Goal: Information Seeking & Learning: Learn about a topic

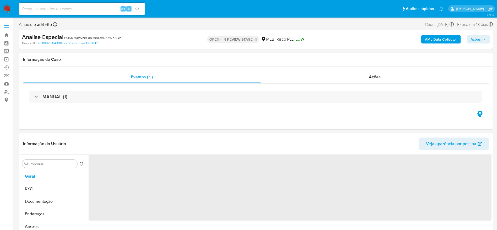
select select "10"
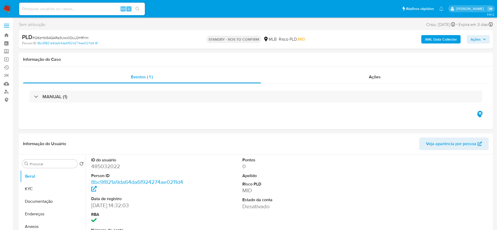
select select "10"
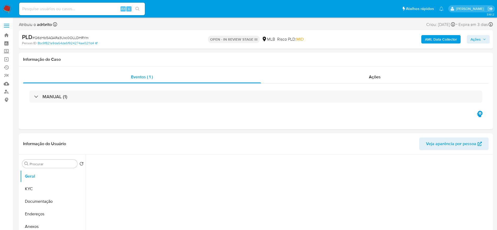
select select "10"
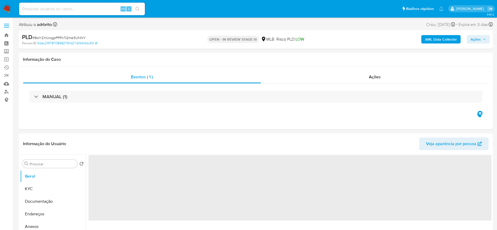
select select "10"
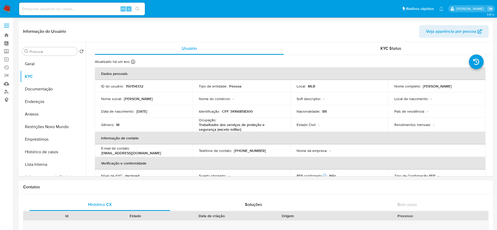
select select "10"
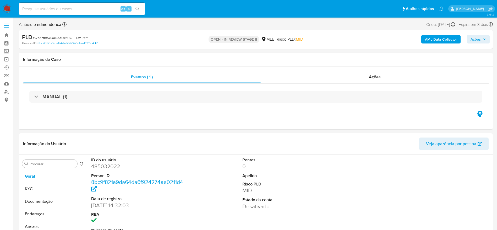
select select "10"
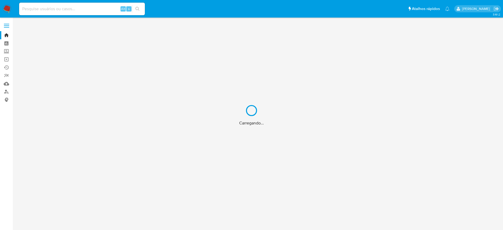
click at [78, 7] on div "Carregando..." at bounding box center [251, 115] width 503 height 230
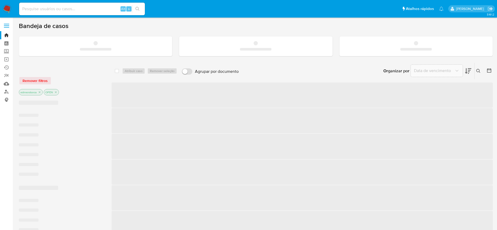
click at [78, 7] on input at bounding box center [82, 8] width 126 height 7
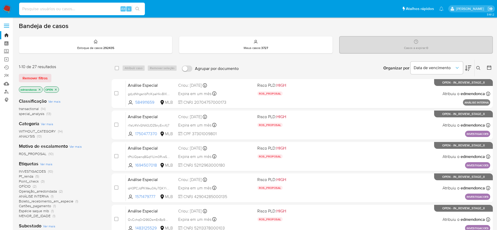
paste input "tAiF7amI0lWMs5j3zF8pf8zk"
type input "tAiF7amI0lWMs5j3zF8pf8zk"
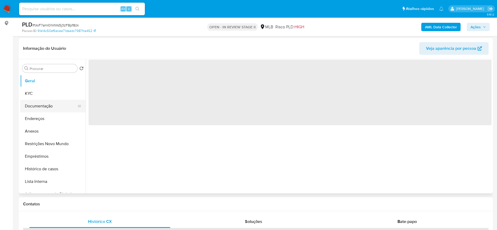
select select "10"
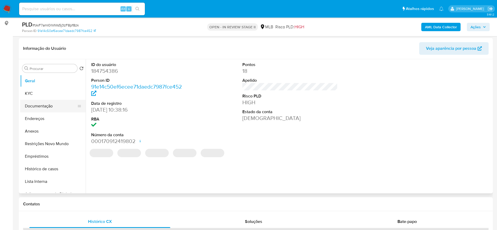
scroll to position [79, 0]
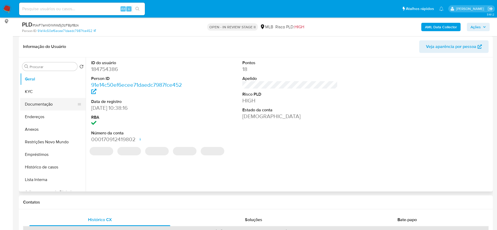
click at [45, 100] on button "Documentação" at bounding box center [50, 104] width 61 height 13
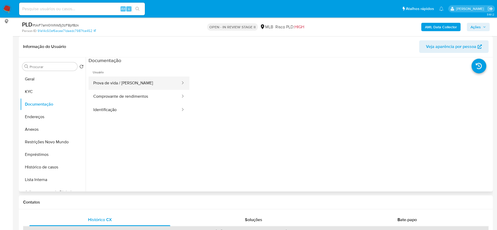
click at [129, 79] on button "Prova de vida / Selfie" at bounding box center [135, 82] width 92 height 13
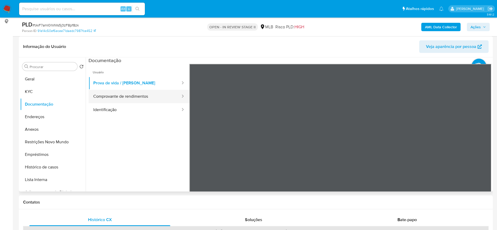
click at [145, 98] on button "Comprovante de rendimentos" at bounding box center [135, 96] width 92 height 13
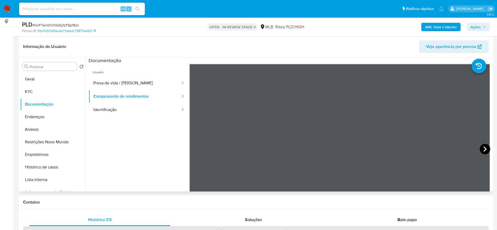
click at [483, 148] on icon at bounding box center [484, 148] width 3 height 5
click at [483, 146] on icon at bounding box center [484, 149] width 10 height 10
click at [200, 146] on icon at bounding box center [196, 149] width 10 height 10
click at [198, 148] on icon at bounding box center [196, 149] width 10 height 10
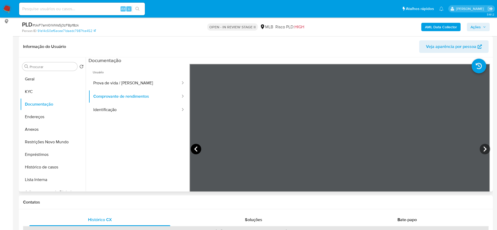
click at [198, 148] on icon at bounding box center [196, 149] width 10 height 10
click at [50, 91] on button "KYC" at bounding box center [50, 91] width 61 height 13
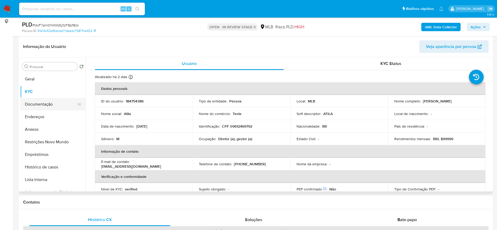
click at [52, 106] on button "Documentação" at bounding box center [50, 104] width 61 height 13
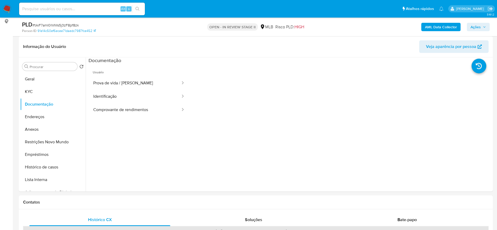
click at [69, 5] on input at bounding box center [82, 8] width 126 height 7
paste input "8wY2XiUogpPPPx7I2me3UNNY"
type input "8wY2XiUogpPPPx7I2me3UNNY"
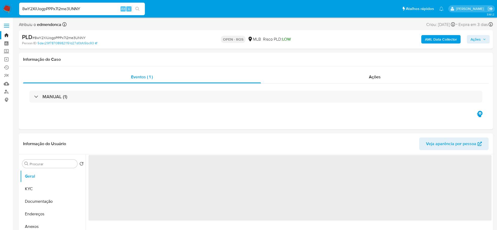
select select "10"
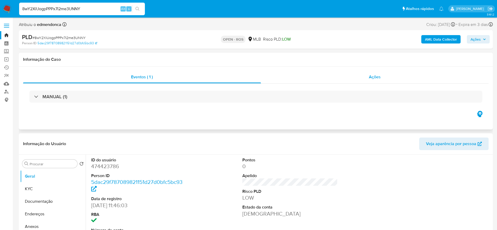
click at [376, 71] on div "Ações" at bounding box center [375, 77] width 228 height 13
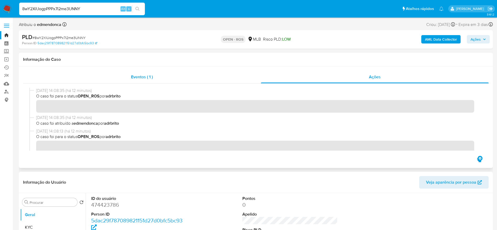
click at [130, 78] on div "Eventos ( 1 )" at bounding box center [142, 77] width 238 height 13
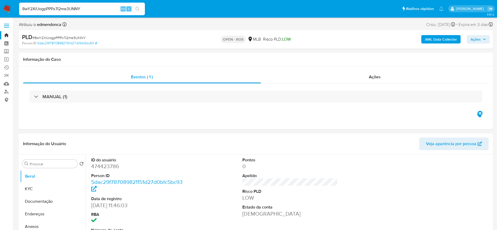
click at [109, 166] on dd "474423786" at bounding box center [139, 166] width 96 height 7
copy dd "474423786"
click at [60, 8] on input "8wY2XiUogpPPPx7I2me3UNNY" at bounding box center [82, 8] width 126 height 7
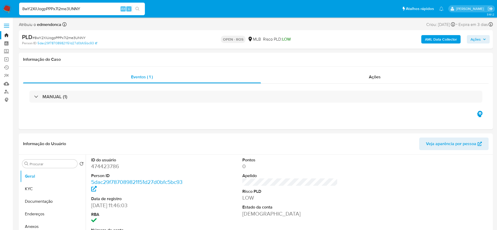
paste input "Q6zHb5AQARa3Uxc0OLLDHRYm"
type input "Q6zHb5AQARa3Uxc0OLLDHRYm"
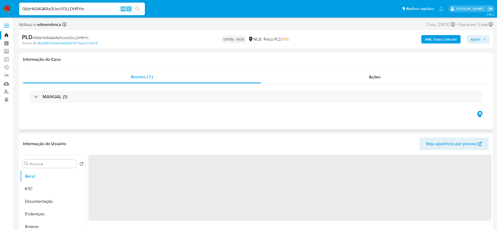
select select "10"
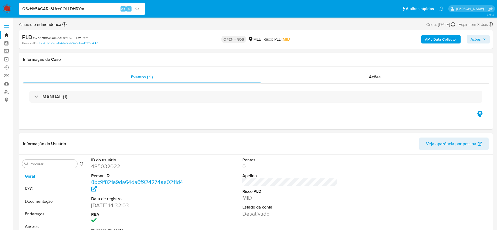
click at [103, 167] on dd "485032022" at bounding box center [139, 166] width 96 height 7
copy dd "485032022"
click at [78, 7] on input "Q6zHb5AQARa3Uxc0OLLDHRYm" at bounding box center [82, 8] width 126 height 7
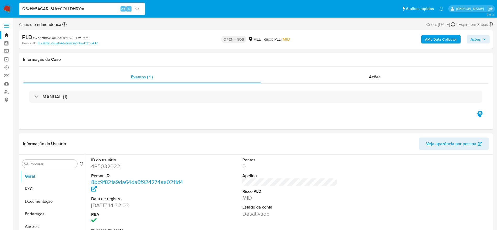
paste input "474423786"
type input "474423786"
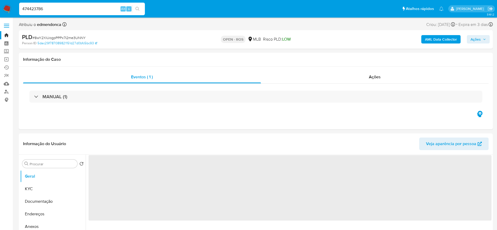
select select "10"
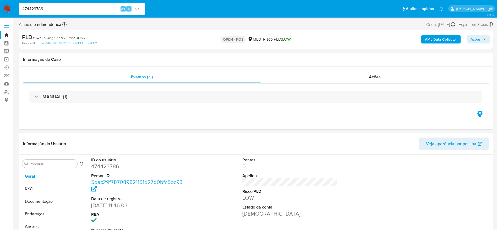
click at [84, 10] on input "474423786" at bounding box center [82, 8] width 126 height 7
paste input "8wY2XiUogpPPPx7I2me3UNNY"
type input "8wY2XiUogpPPPx7I2me3UNNY"
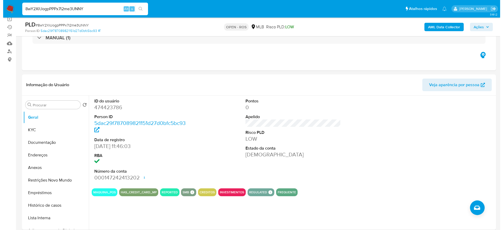
scroll to position [79, 0]
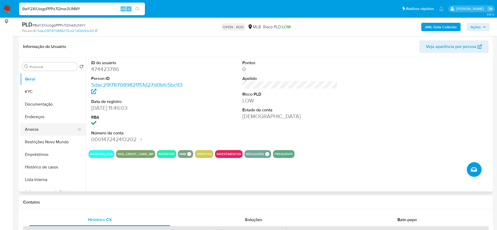
click at [37, 130] on button "Anexos" at bounding box center [50, 129] width 61 height 13
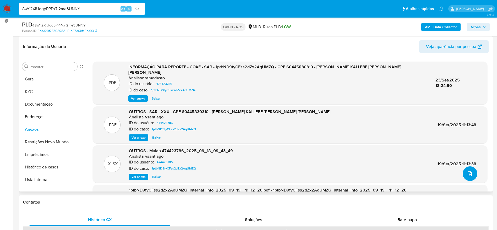
click at [472, 169] on button "upload-file" at bounding box center [469, 173] width 15 height 15
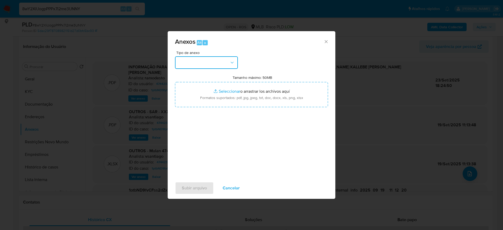
click at [207, 63] on button "button" at bounding box center [206, 62] width 63 height 13
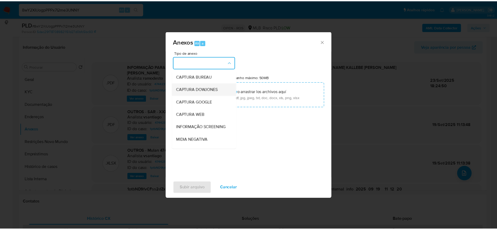
scroll to position [81, 0]
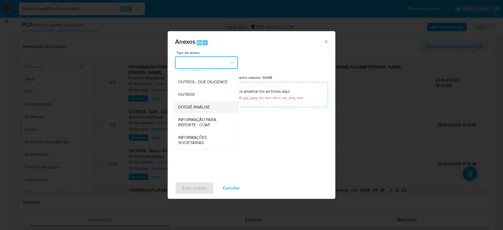
click at [214, 108] on div "DOSSIÊ ANÁLISE" at bounding box center [204, 107] width 53 height 13
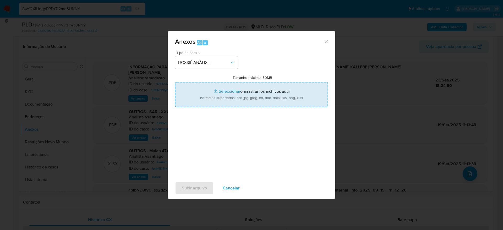
type input "C:\fakepath\SPA - CPF 60445830310 - FABRICIO KALLEBE SOUSA ALVES.pdf"
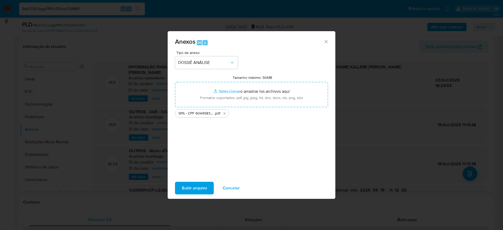
click at [197, 189] on span "Subir arquivo" at bounding box center [194, 188] width 25 height 12
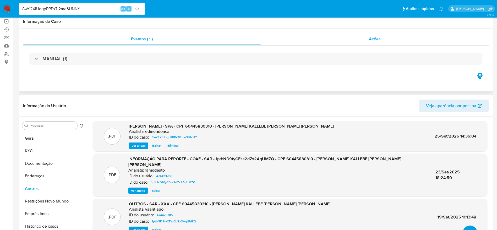
scroll to position [0, 0]
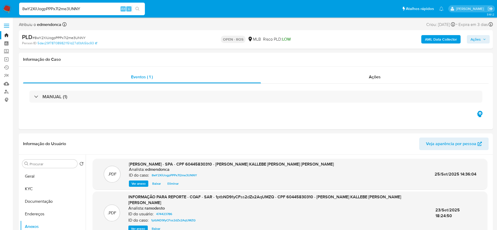
click at [68, 9] on input "8wY2XiUogpPPPx7I2me3UNNY" at bounding box center [82, 8] width 126 height 7
paste input "Q6zHb5AQARa3Uxc0OLLDHRYm"
type input "Q6zHb5AQARa3Uxc0OLLDHRYm"
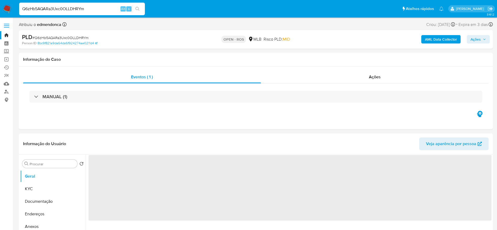
select select "10"
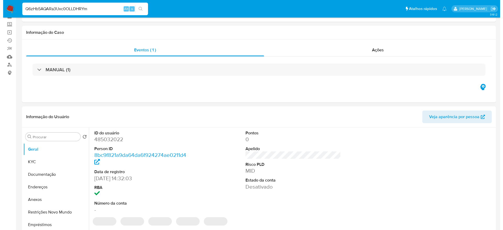
scroll to position [39, 0]
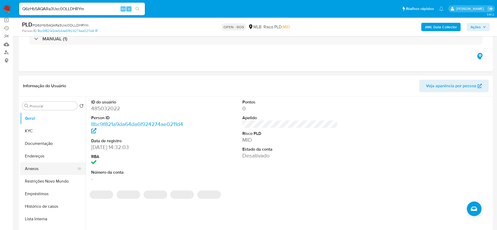
click at [34, 171] on button "Anexos" at bounding box center [50, 168] width 61 height 13
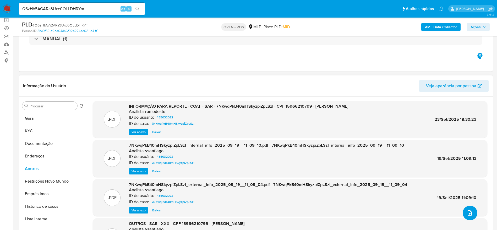
click at [470, 213] on icon "upload-file" at bounding box center [469, 213] width 6 height 6
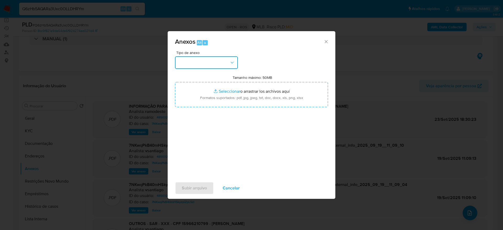
click at [219, 64] on button "button" at bounding box center [206, 62] width 63 height 13
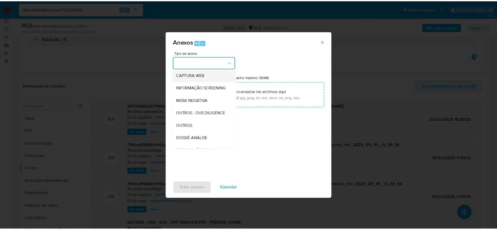
scroll to position [79, 0]
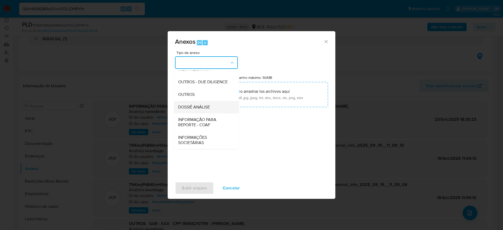
click at [206, 112] on div "DOSSIÊ ANÁLISE" at bounding box center [204, 107] width 53 height 13
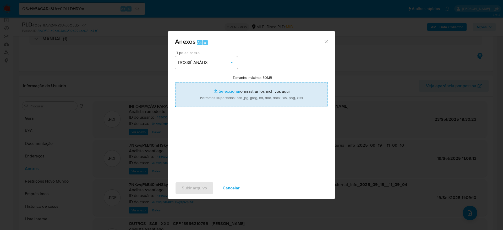
click at [242, 95] on input "Tamanho máximo: 50MB Seleccionar archivos" at bounding box center [251, 94] width 153 height 25
type input "C:\fakepath\SPA - CPF 15966210799 - JOAO NASCIMENTO FERREIRA.pdf"
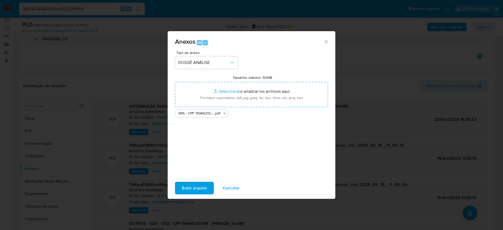
click at [196, 191] on span "Subir arquivo" at bounding box center [194, 188] width 25 height 12
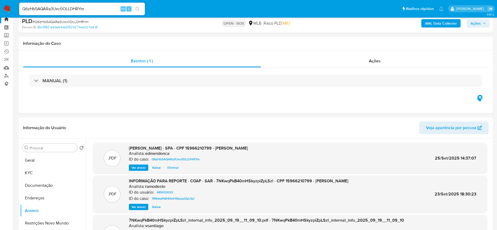
scroll to position [0, 0]
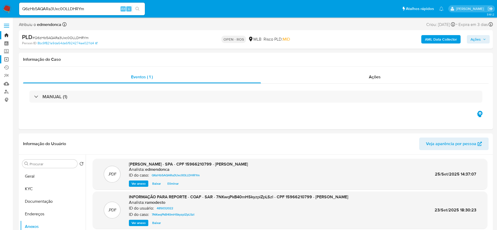
click at [6, 60] on link "Operações em massa" at bounding box center [31, 59] width 62 height 8
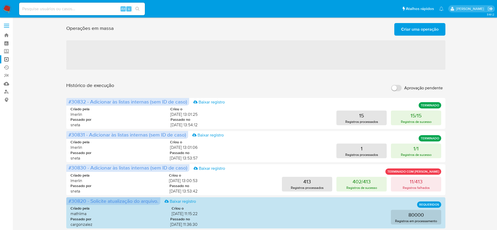
click at [421, 31] on span "Criar uma operação" at bounding box center [419, 30] width 37 height 12
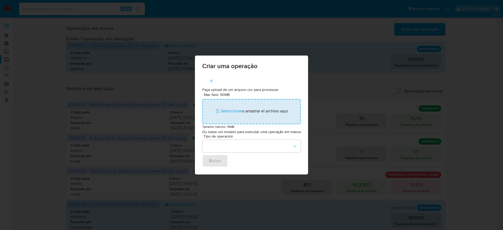
click at [251, 115] on input "Max Size: 50MB Seleccionar archivos" at bounding box center [251, 111] width 98 height 25
type input "C:\fakepath\ASSIGN_AND_CLOSE_CASE (3).csv"
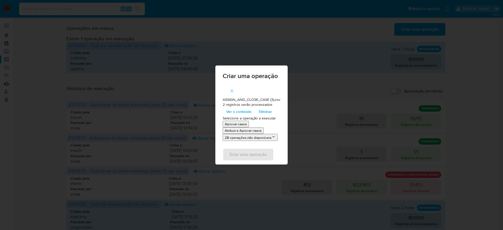
drag, startPoint x: 251, startPoint y: 115, endPoint x: 238, endPoint y: 110, distance: 13.9
click at [238, 110] on span "Ver o conteúdo" at bounding box center [238, 111] width 25 height 7
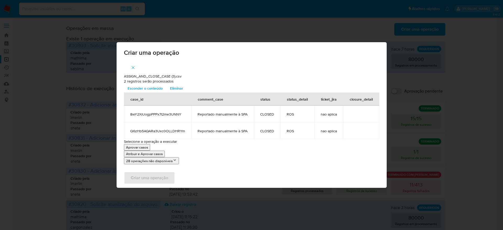
click at [150, 153] on p "Atribuir e Aprovar casos" at bounding box center [144, 153] width 37 height 5
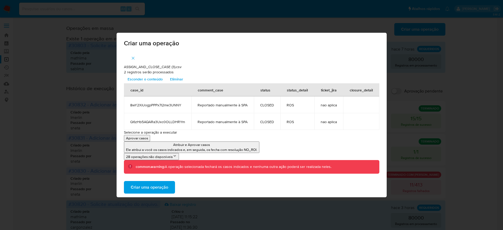
click at [155, 189] on span "Criar uma operação" at bounding box center [149, 187] width 37 height 12
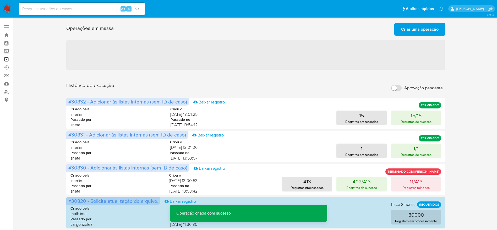
click at [8, 58] on link "Operações em massa" at bounding box center [31, 59] width 62 height 8
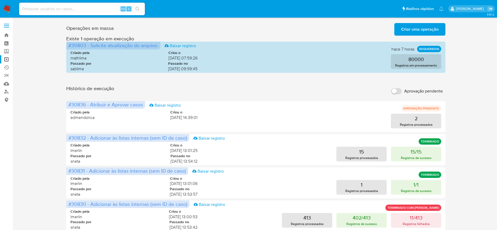
click at [44, 126] on div "Operações em massa Criar uma operação Só pode haver no máximo 5 recursos colado…" at bounding box center [256, 234] width 474 height 426
click at [6, 59] on link "Operações em massa" at bounding box center [31, 59] width 62 height 8
click at [412, 122] on button "2 Registros processados" at bounding box center [416, 121] width 50 height 15
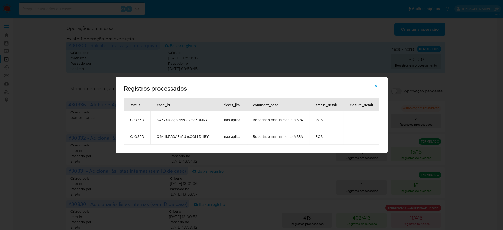
click at [375, 85] on icon "button" at bounding box center [375, 86] width 5 height 5
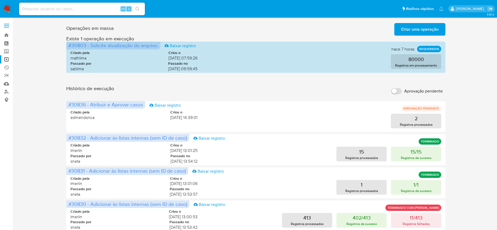
click at [89, 4] on div "Alt s" at bounding box center [82, 9] width 126 height 13
click at [86, 9] on input at bounding box center [82, 8] width 126 height 7
paste input "X1MGwqWzdQcOb5QeNapWESDz"
type input "X1MGwqWzdQcOb5QeNapWESDz"
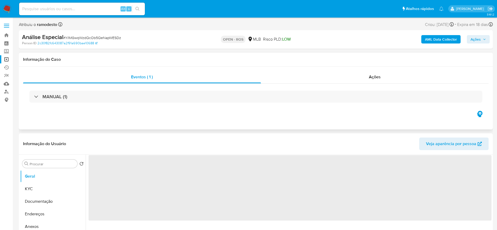
select select "10"
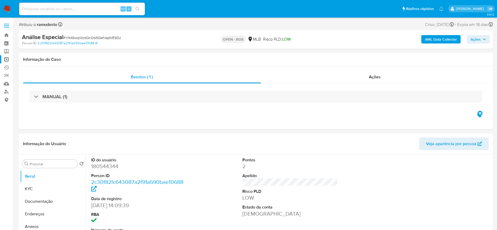
click at [11, 9] on img at bounding box center [7, 8] width 9 height 9
click at [7, 7] on img at bounding box center [7, 8] width 9 height 9
click at [8, 7] on img at bounding box center [7, 8] width 9 height 9
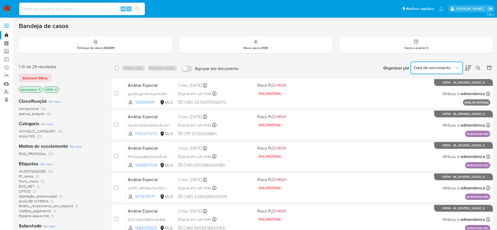
click at [441, 63] on button "Data de vencimento" at bounding box center [436, 68] width 52 height 13
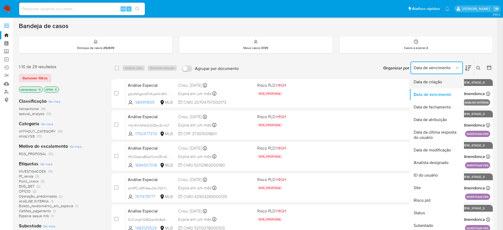
click at [440, 81] on span "Data de criação" at bounding box center [427, 81] width 28 height 5
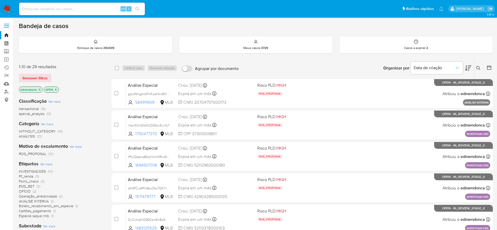
click at [469, 67] on icon at bounding box center [468, 67] width 6 height 5
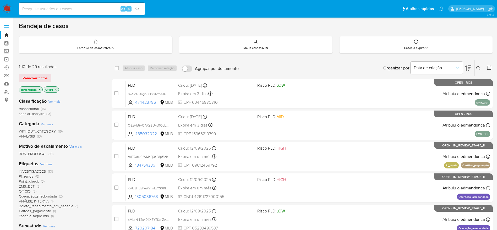
click at [84, 10] on input at bounding box center [82, 8] width 126 height 7
paste input "tAiF7amI0lWMs5j3zF8pf8zk"
type input "tAiF7amI0lWMs5j3zF8pf8zk"
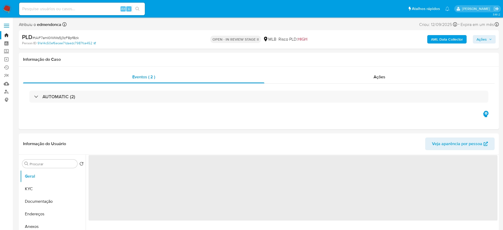
select select "10"
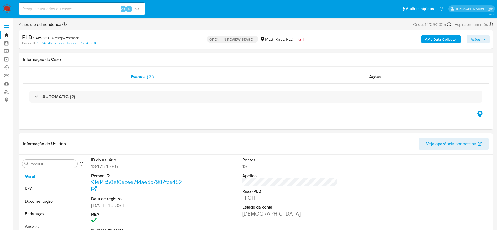
click at [11, 7] on img at bounding box center [7, 8] width 9 height 9
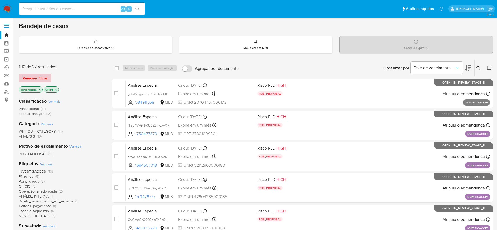
click at [36, 78] on span "Remover filtros" at bounding box center [35, 77] width 25 height 7
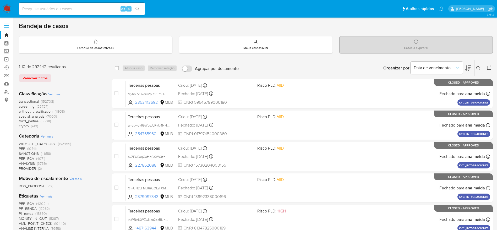
click at [468, 69] on icon at bounding box center [468, 67] width 6 height 5
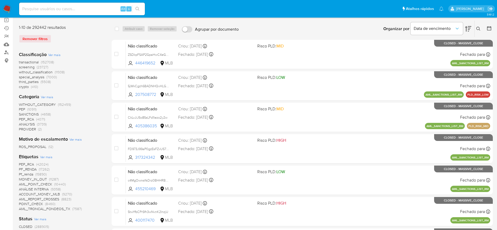
scroll to position [79, 0]
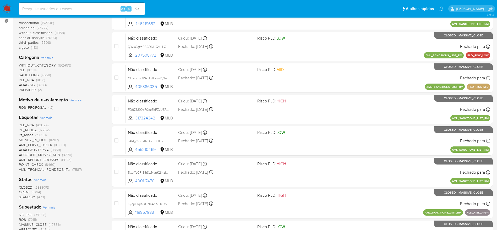
click at [30, 198] on span "STANDBY" at bounding box center [27, 196] width 16 height 5
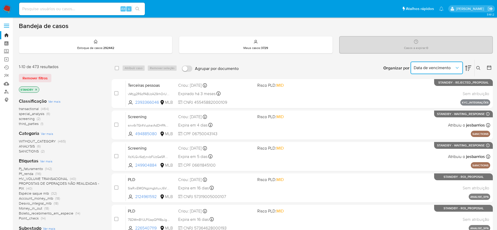
click at [434, 70] on button "Data de vencimento" at bounding box center [436, 68] width 52 height 13
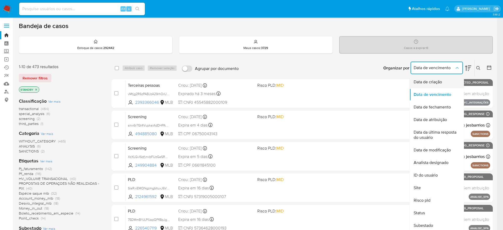
click at [440, 81] on span "Data de criação" at bounding box center [427, 81] width 28 height 5
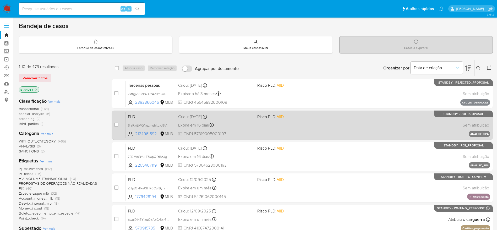
click at [248, 129] on div "PLD SlaRxiEMQNgzmgbltuxJ6V0G 2124961592 MLB Risco PLD: MID Criou: 27/08/2025 Cr…" at bounding box center [308, 125] width 364 height 26
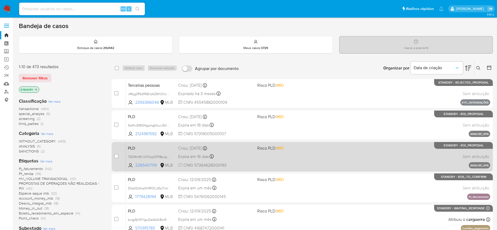
click at [250, 155] on div "Expira em 16 dias Expira em 11/10/2025 10:38:09" at bounding box center [215, 156] width 75 height 7
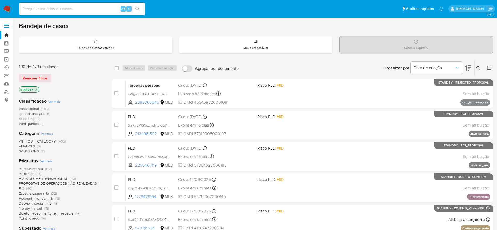
click at [35, 89] on icon "close-filter" at bounding box center [36, 89] width 3 height 3
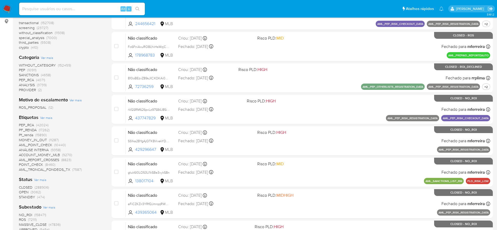
scroll to position [118, 0]
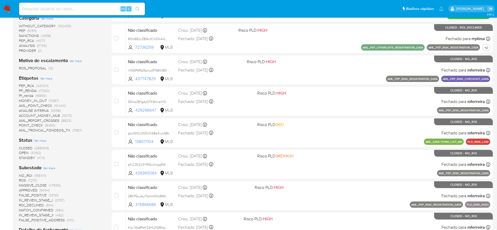
click at [24, 153] on span "OPEN" at bounding box center [24, 152] width 10 height 5
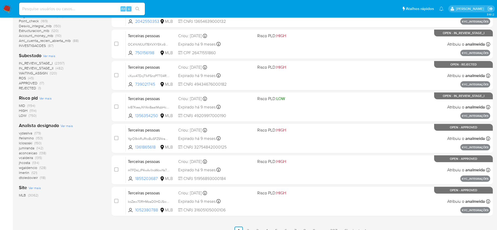
scroll to position [163, 0]
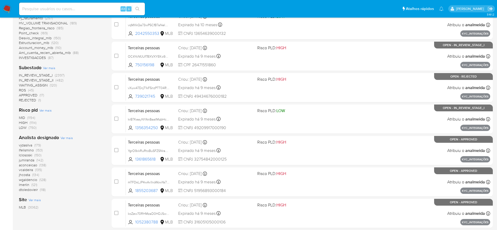
click at [40, 76] on span "IN_REVIEW_STAGE_I" at bounding box center [36, 75] width 34 height 5
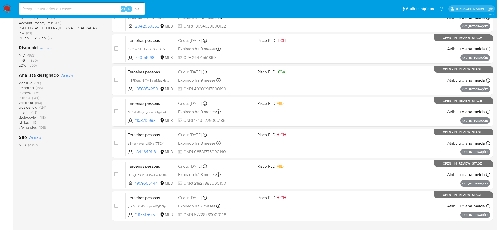
scroll to position [202, 0]
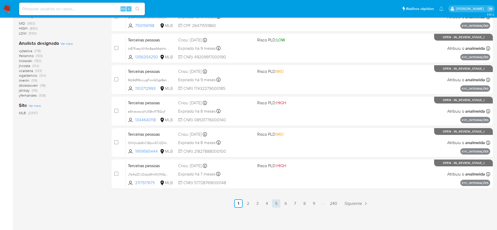
click at [277, 204] on link "5" at bounding box center [276, 203] width 8 height 8
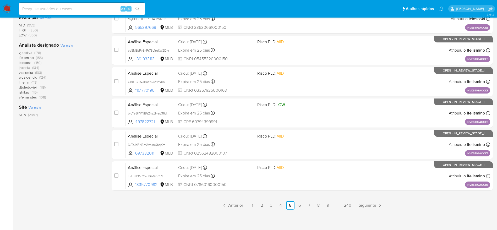
scroll to position [202, 0]
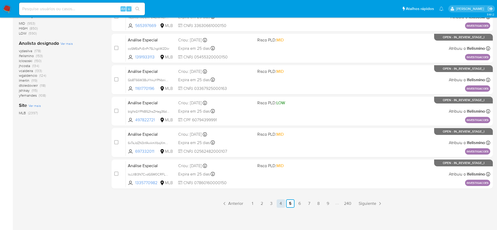
click at [280, 203] on link "4" at bounding box center [281, 203] width 8 height 8
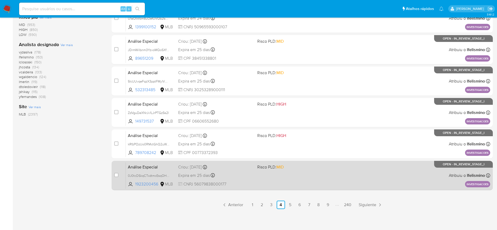
scroll to position [202, 0]
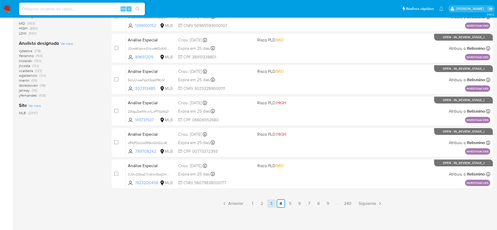
click at [272, 206] on link "3" at bounding box center [271, 203] width 8 height 8
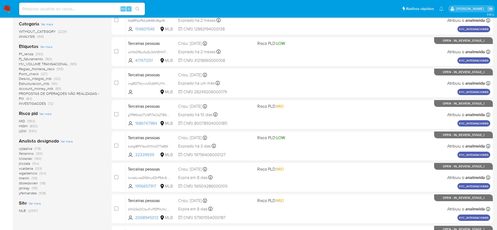
scroll to position [39, 0]
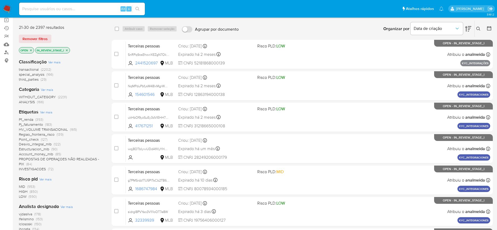
click at [68, 50] on icon "close-filter" at bounding box center [66, 50] width 3 height 3
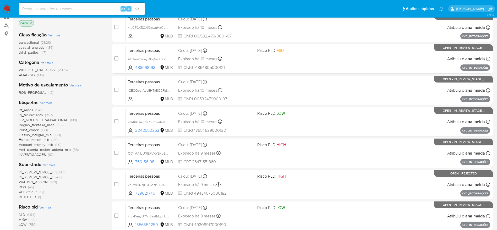
scroll to position [79, 0]
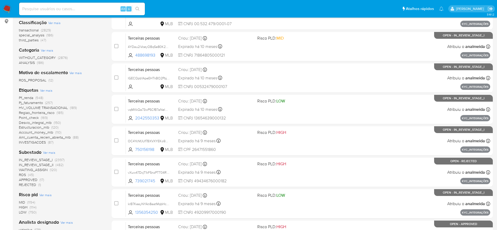
click at [48, 164] on span "IN_REVIEW_STAGE_II" at bounding box center [36, 164] width 35 height 5
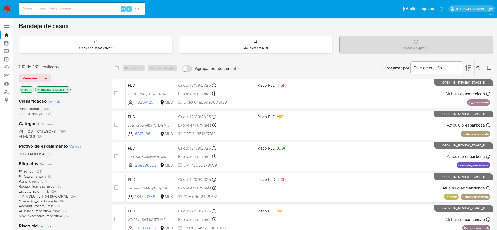
click at [68, 89] on icon "close-filter" at bounding box center [67, 89] width 3 height 3
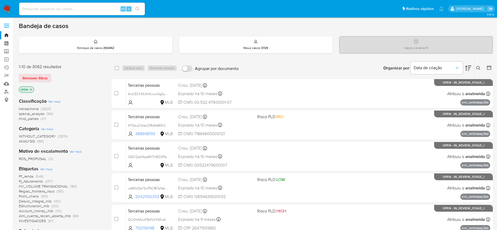
click at [31, 88] on icon "close-filter" at bounding box center [30, 89] width 3 height 3
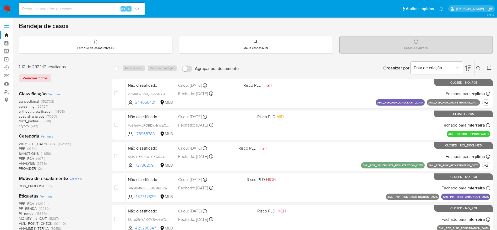
click at [9, 7] on img at bounding box center [7, 8] width 9 height 9
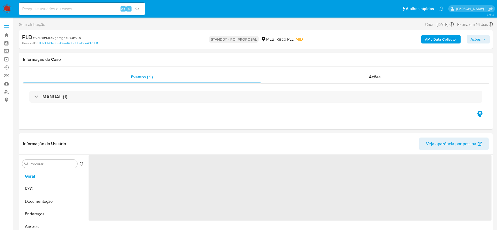
select select "10"
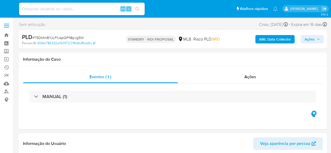
select select "10"
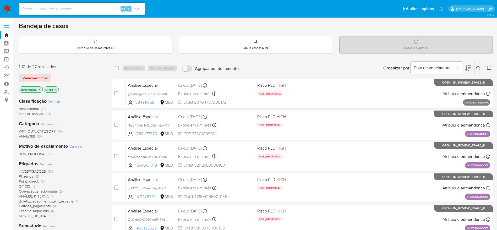
click at [98, 7] on input at bounding box center [82, 8] width 126 height 7
paste input "Em00ETCaQ3dbQYZyHpyrmnuy"
type input "Em00ETCaQ3dbQYZyHpyrmnuy"
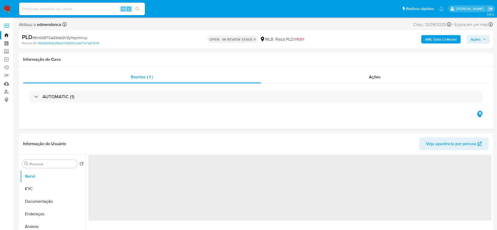
select select "10"
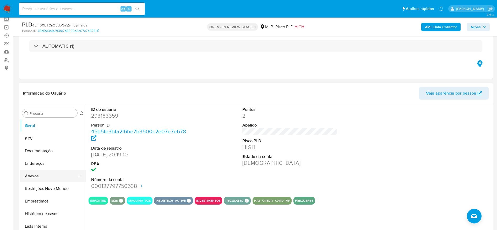
scroll to position [39, 0]
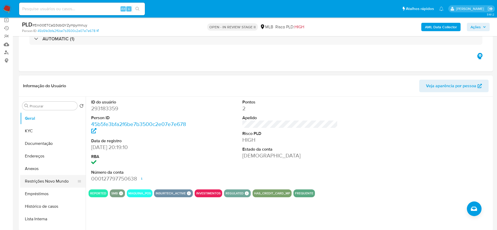
click at [34, 177] on button "Restrições Novo Mundo" at bounding box center [50, 181] width 61 height 13
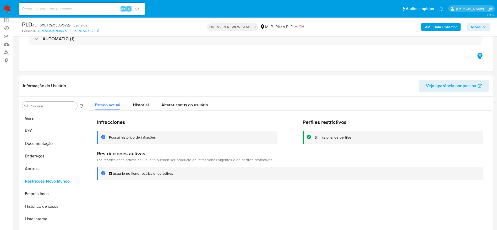
click at [87, 10] on input at bounding box center [82, 8] width 126 height 7
paste input "xzO3NnI8ZK0HIPgyEvY7nHeh"
type input "xzO3NnI8ZK0HIPgyEvY7nHeh"
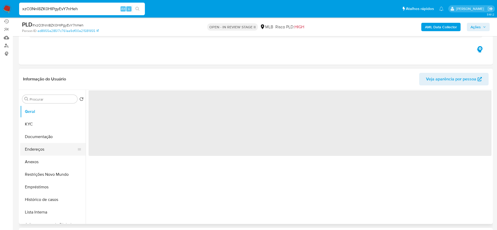
scroll to position [79, 0]
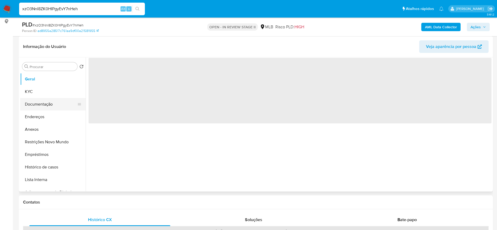
select select "10"
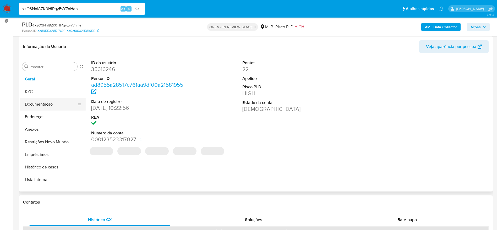
click at [40, 104] on button "Documentação" at bounding box center [50, 104] width 61 height 13
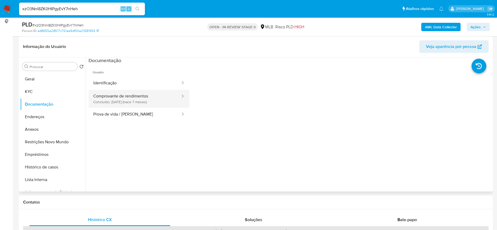
click at [131, 101] on button "Comprovante de rendimentos Concluído: [DATE] (hace 7 meses)" at bounding box center [135, 99] width 92 height 18
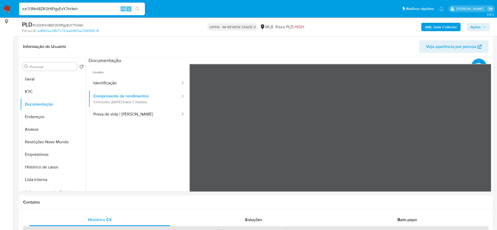
click at [81, 12] on input "xzO3NnI8ZK0HIPgyEvY7nHeh" at bounding box center [82, 8] width 126 height 7
paste input "upkPjH5kZJ7phkchw7NDFt0"
type input "xupkPjH5kZJ7phkchw7NDFt0"
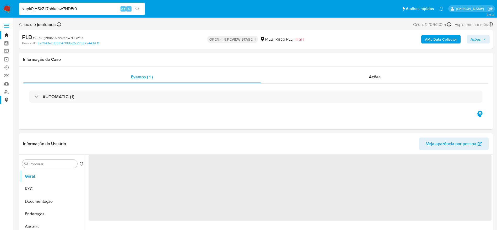
select select "10"
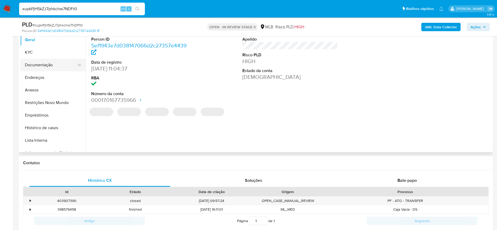
click at [51, 66] on button "Documentação" at bounding box center [50, 65] width 61 height 13
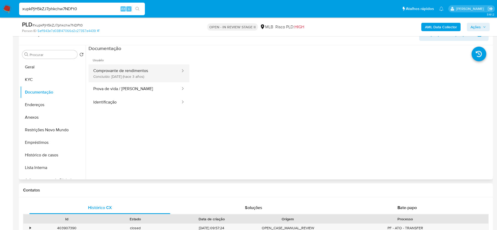
scroll to position [79, 0]
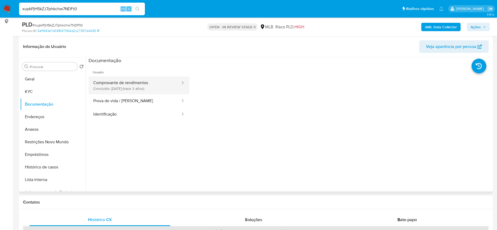
click at [124, 90] on button "Comprovante de rendimentos Concluído: [DATE] (hace 3 años)" at bounding box center [135, 85] width 92 height 18
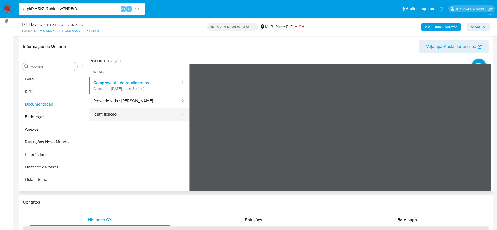
click at [135, 108] on button "Identificação" at bounding box center [135, 114] width 92 height 13
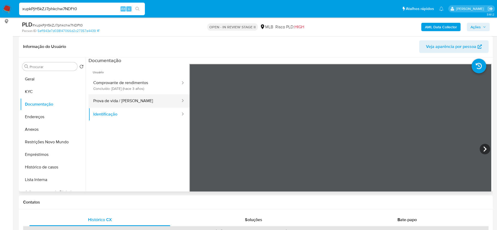
click at [136, 100] on button "Prova de vida / [PERSON_NAME]" at bounding box center [135, 100] width 92 height 13
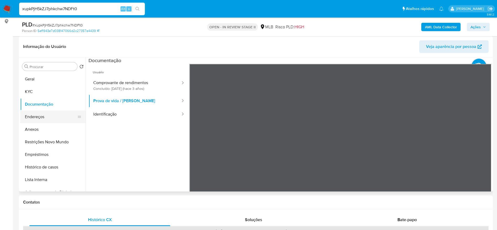
click at [42, 118] on button "Endereços" at bounding box center [50, 117] width 61 height 13
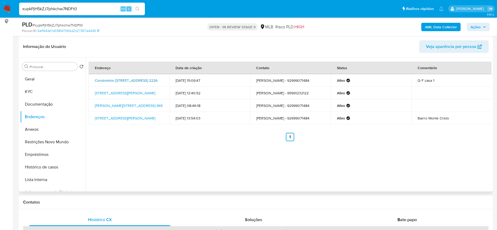
click at [135, 82] on link "Condomínio [STREET_ADDRESS] 2226" at bounding box center [126, 80] width 63 height 5
drag, startPoint x: 50, startPoint y: 103, endPoint x: 66, endPoint y: 115, distance: 19.9
click at [49, 103] on button "Documentação" at bounding box center [52, 104] width 65 height 13
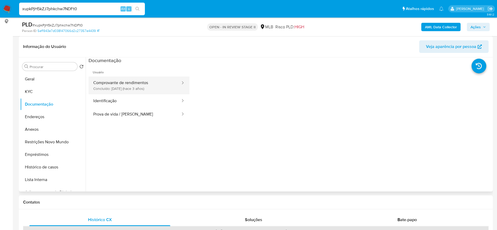
click at [148, 82] on button "Comprovante de rendimentos Concluído: 27/04/2022 (hace 3 años)" at bounding box center [135, 85] width 92 height 18
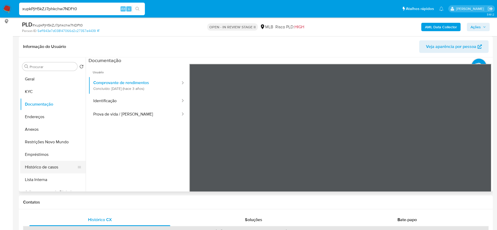
click at [39, 166] on button "Histórico de casos" at bounding box center [50, 167] width 61 height 13
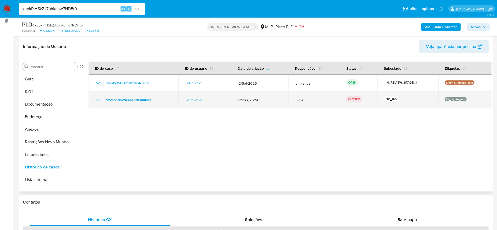
click at [96, 101] on icon "Mostrar/Ocultar" at bounding box center [98, 100] width 6 height 6
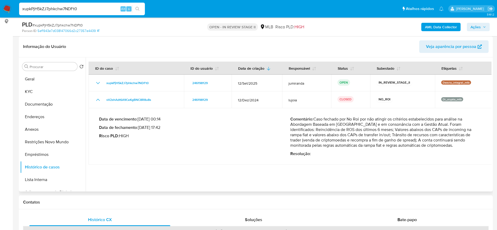
drag, startPoint x: 364, startPoint y: 122, endPoint x: 474, endPoint y: 121, distance: 110.2
click at [474, 121] on p "Comentário : Caso fechado por No Roi por não atingir os critérios estabelecidos…" at bounding box center [385, 132] width 191 height 31
click at [365, 146] on p "Comentário : Caso fechado por No Roi por não atingir os critérios estabelecidos…" at bounding box center [385, 132] width 191 height 31
drag, startPoint x: 365, startPoint y: 124, endPoint x: 391, endPoint y: 139, distance: 30.6
click at [391, 139] on p "Comentário : Caso fechado por No Roi por não atingir os critérios estabelecidos…" at bounding box center [385, 132] width 191 height 31
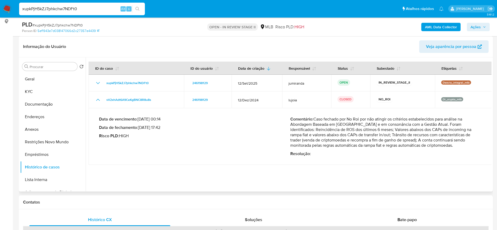
click at [404, 139] on p "Comentário : Caso fechado por No Roi por não atingir os critérios estabelecidos…" at bounding box center [385, 132] width 191 height 31
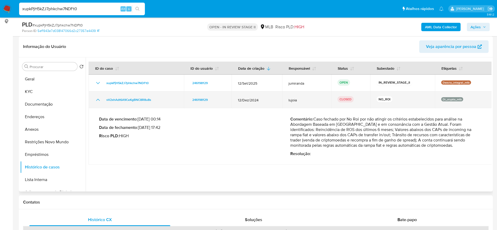
click at [94, 100] on td "vV2xhAdt6A9CeKgBNC8R8u8s" at bounding box center [136, 99] width 95 height 17
click at [97, 99] on icon "Mostrar/Ocultar" at bounding box center [98, 100] width 6 height 6
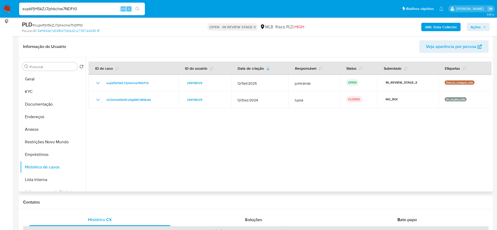
click at [166, 137] on div at bounding box center [289, 124] width 406 height 134
click at [69, 8] on input "xupkPjH5kZJ7phkchw7NDFt0" at bounding box center [82, 8] width 126 height 7
paste input "klbHj0SuENpLSxMW4uN9pm9P"
type input "klbHj0SuENpLSxMW4uN9pm9P"
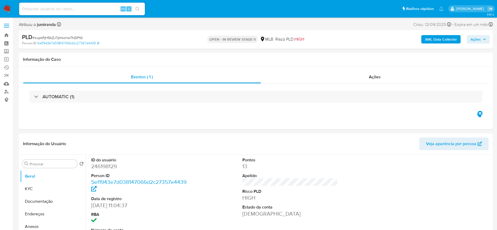
select select "10"
click at [98, 7] on input at bounding box center [82, 8] width 126 height 7
paste input "klbHj0SuENpLSxMW4uN9pm9P"
type input "klbHj0SuENpLSxMW4uN9pm9P"
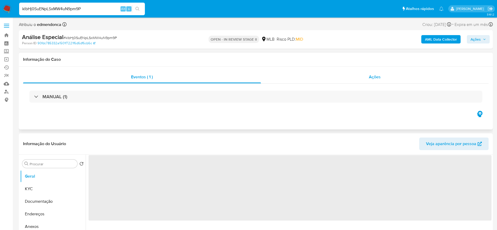
click at [354, 76] on div "Ações" at bounding box center [375, 77] width 228 height 13
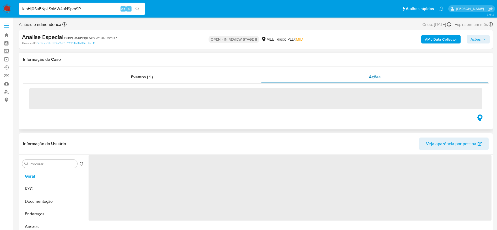
select select "10"
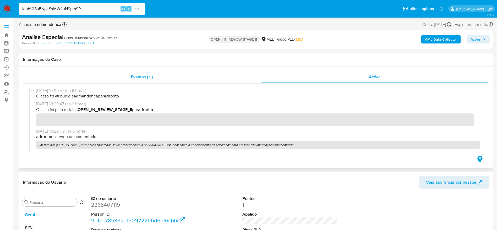
click at [115, 80] on div "Eventos ( 1 )" at bounding box center [142, 77] width 238 height 13
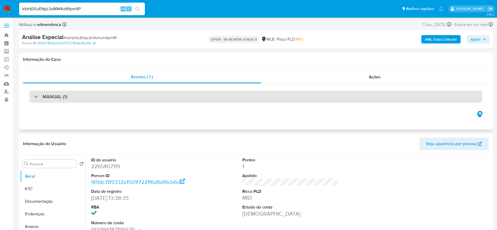
click at [72, 96] on div "MANUAL (1)" at bounding box center [255, 97] width 453 height 12
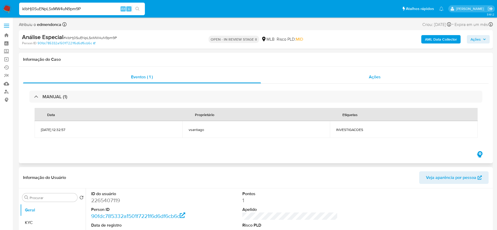
click at [378, 79] on span "Ações" at bounding box center [375, 77] width 12 height 6
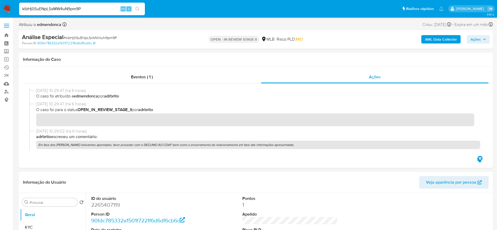
click at [64, 11] on input "klbHj0SuENpLSxMW4uN9pm9P" at bounding box center [82, 8] width 126 height 7
paste input "8wY2XiUogpPPPx7I2me3UNNY"
type input "8wY2XiUogpPPPx7I2me3UNNY"
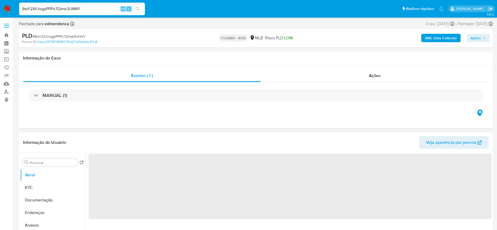
select select "10"
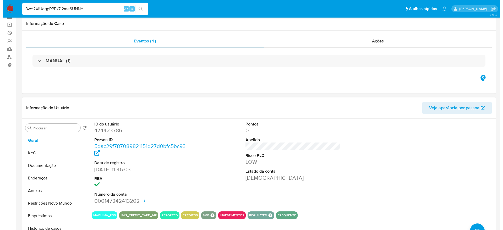
scroll to position [79, 0]
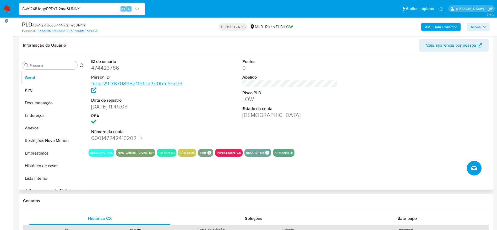
click at [477, 164] on button "Criar caso manual" at bounding box center [474, 168] width 15 height 15
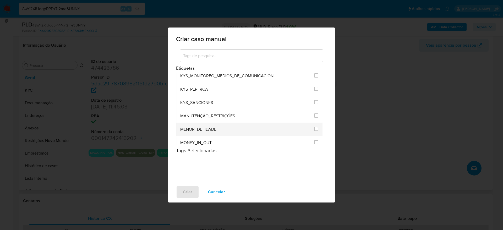
scroll to position [668, 0]
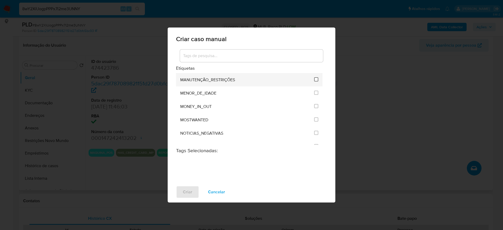
click at [314, 79] on input "2407" at bounding box center [316, 79] width 4 height 4
checkbox input "true"
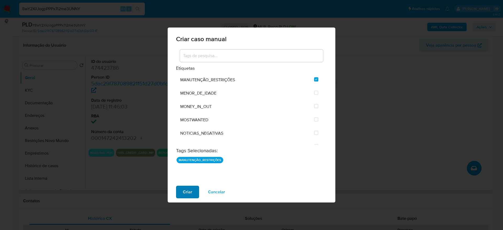
click at [194, 189] on button "Criar" at bounding box center [187, 192] width 23 height 13
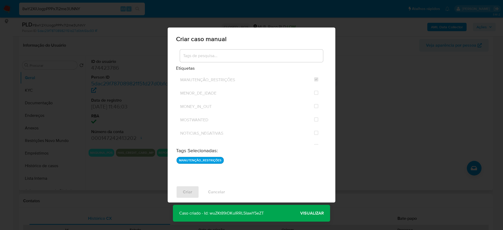
click at [314, 213] on span "Visualizar" at bounding box center [312, 213] width 24 height 0
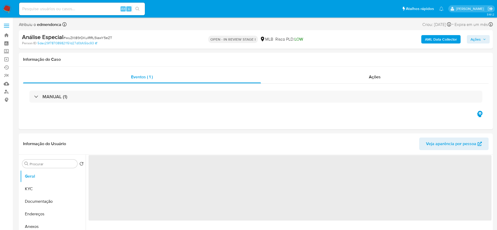
select select "10"
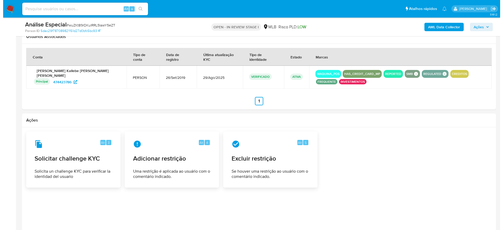
scroll to position [727, 0]
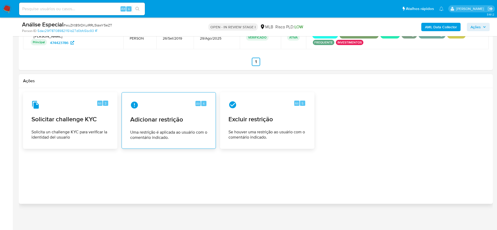
click at [145, 113] on div "Alt 4 Adicionar restrição Uma restrição é aplicada ao usuário com o comentário …" at bounding box center [168, 121] width 85 height 48
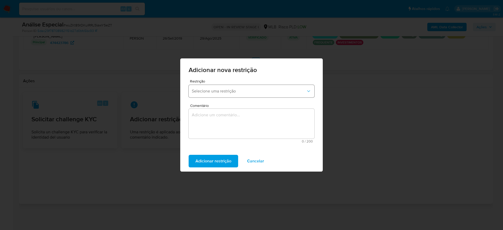
click at [242, 89] on span "Selecione uma restrição" at bounding box center [249, 91] width 114 height 5
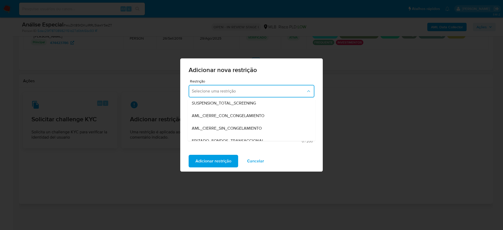
scroll to position [39, 0]
click at [274, 115] on div "AML_CIERRE_SIN_CONGELAMIENTO" at bounding box center [250, 116] width 116 height 13
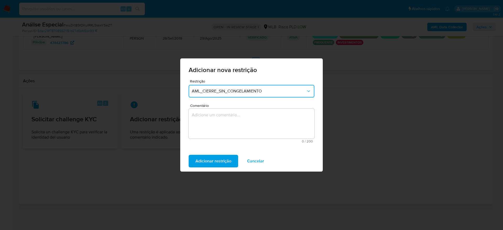
click at [245, 125] on textarea "Comentário" at bounding box center [252, 124] width 126 height 30
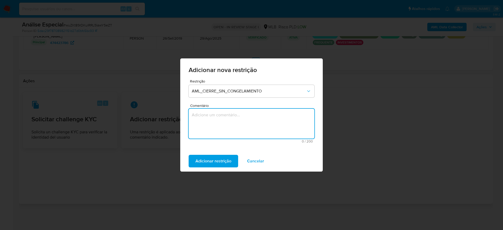
paste textarea "Deliberação para encerrar o relacionamento. NÃO INFORMAR AO USUÁRIO QUE SE TRAT…"
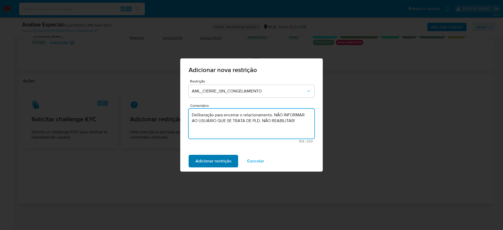
type textarea "Deliberação para encerrar o relacionamento. NÃO INFORMAR AO USUÁRIO QUE SE TRAT…"
click at [214, 162] on span "Adicionar restrição" at bounding box center [213, 161] width 36 height 12
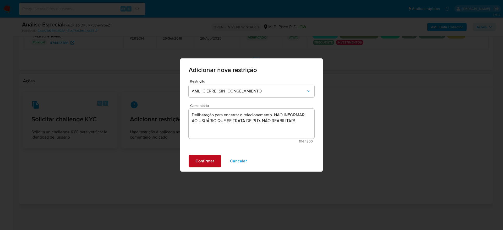
click at [206, 162] on span "Confirmar" at bounding box center [204, 161] width 19 height 12
click at [213, 153] on div "Adicionar restrição Cancelar" at bounding box center [251, 161] width 142 height 21
click at [213, 160] on span "Adicionar restrição" at bounding box center [213, 161] width 36 height 12
click at [208, 163] on span "Confirmar" at bounding box center [204, 161] width 19 height 12
click at [208, 163] on span "Adicionar restrição" at bounding box center [213, 161] width 36 height 12
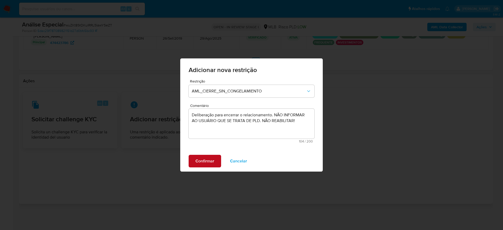
click at [208, 163] on span "Confirmar" at bounding box center [204, 161] width 19 height 12
click at [208, 163] on span "Adicionar restrição" at bounding box center [213, 161] width 36 height 12
click at [208, 163] on span "Confirmar" at bounding box center [204, 161] width 19 height 12
click at [208, 163] on span "Adicionar restrição" at bounding box center [213, 161] width 36 height 12
click at [208, 163] on span "Confirmar" at bounding box center [204, 161] width 19 height 12
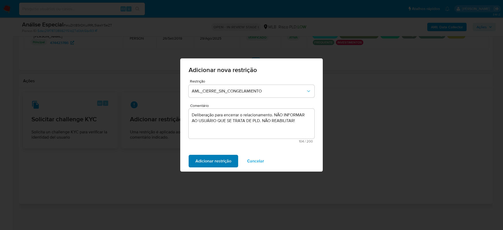
click at [208, 163] on span "Adicionar restrição" at bounding box center [213, 161] width 36 height 12
click at [236, 163] on span "Cancelar" at bounding box center [238, 161] width 17 height 12
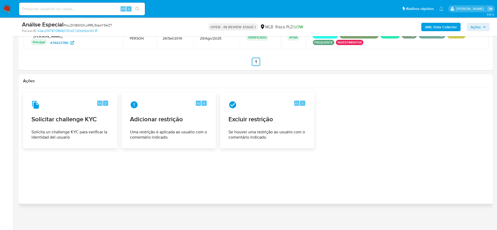
click at [332, 153] on div at bounding box center [255, 145] width 465 height 107
click at [159, 127] on div "Alt 4 Adicionar restrição Uma restrição é aplicada ao usuário com o comentário …" at bounding box center [168, 121] width 85 height 48
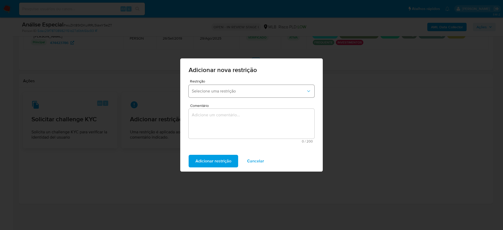
click at [244, 94] on button "Selecione uma restrição" at bounding box center [252, 91] width 126 height 13
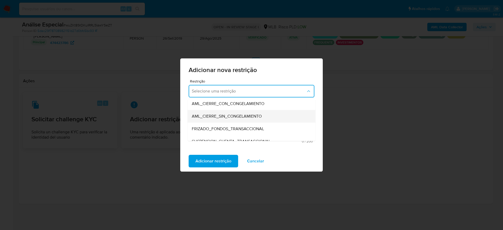
click at [242, 115] on span "AML_CIERRE_SIN_CONGELAMIENTO" at bounding box center [227, 116] width 70 height 5
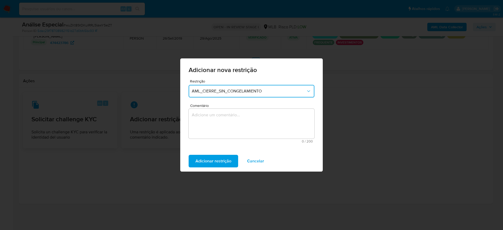
click at [236, 127] on textarea "Comentário" at bounding box center [252, 124] width 126 height 30
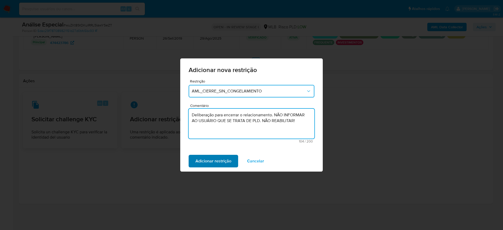
type textarea "Deliberação para encerrar o relacionamento. NÃO INFORMAR AO USUÁRIO QUE SE TRAT…"
click at [218, 159] on span "Adicionar restrição" at bounding box center [213, 161] width 36 height 12
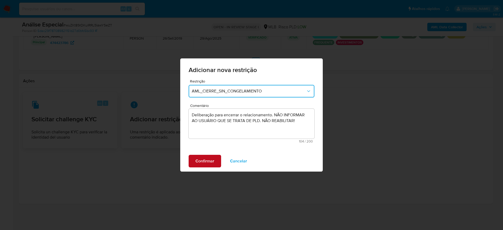
click at [202, 159] on span "Confirmar" at bounding box center [204, 161] width 19 height 12
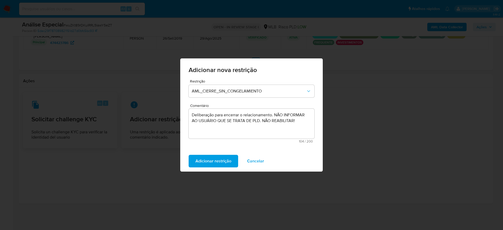
click at [398, 151] on div "Adicionar nova restrição Restrição AML_CIERRE_SIN_CONGELAMIENTO Comentário Deli…" at bounding box center [251, 115] width 503 height 230
click at [249, 163] on span "Cancelar" at bounding box center [255, 161] width 17 height 12
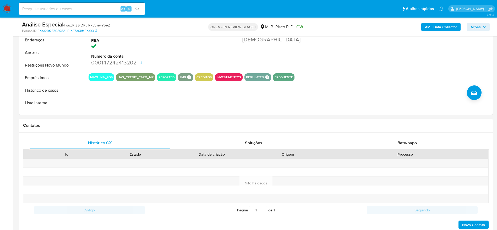
scroll to position [157, 0]
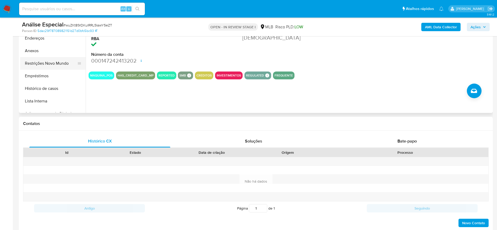
drag, startPoint x: 46, startPoint y: 64, endPoint x: 36, endPoint y: 68, distance: 10.5
click at [46, 64] on button "Restrições Novo Mundo" at bounding box center [50, 63] width 61 height 13
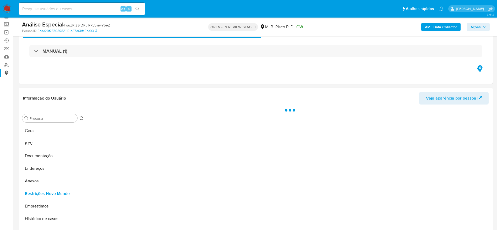
scroll to position [39, 0]
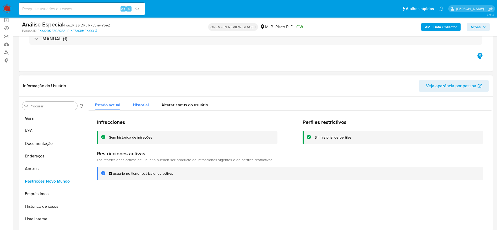
click at [131, 99] on button "Historial" at bounding box center [140, 104] width 29 height 14
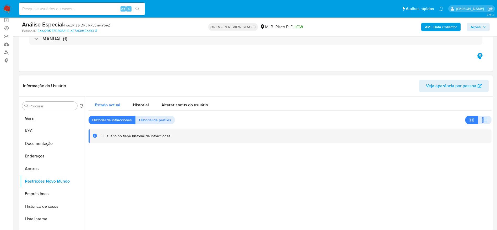
click at [104, 103] on span "Estado actual" at bounding box center [107, 105] width 25 height 6
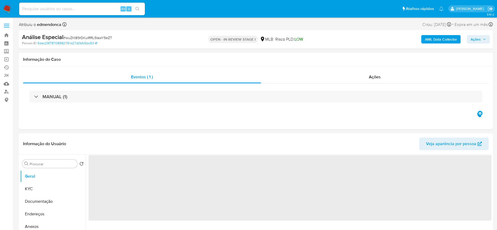
select select "10"
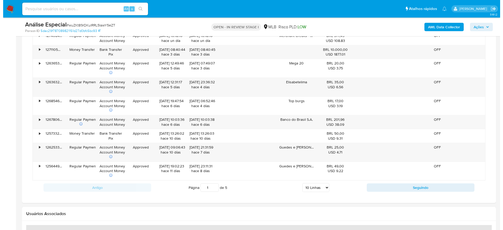
scroll to position [716, 0]
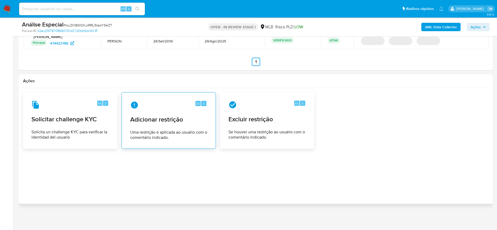
click at [154, 118] on span "Adicionar restrição" at bounding box center [168, 119] width 77 height 8
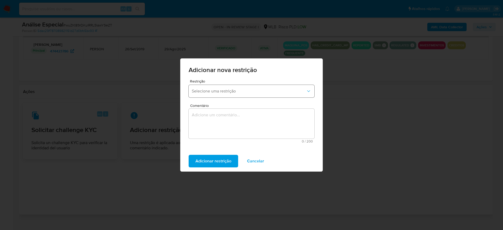
click at [212, 93] on span "Selecione uma restrição" at bounding box center [249, 91] width 114 height 5
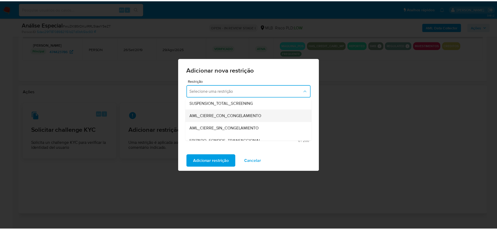
scroll to position [39, 0]
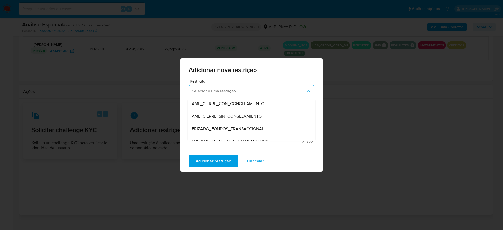
click at [263, 117] on div "AML_CIERRE_SIN_CONGELAMIENTO" at bounding box center [250, 116] width 116 height 13
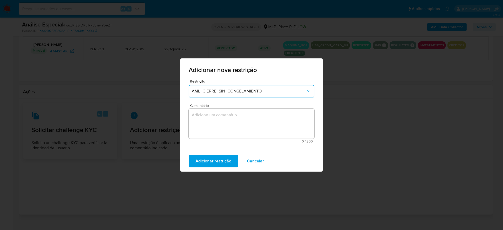
click at [228, 132] on textarea "Comentário" at bounding box center [252, 124] width 126 height 30
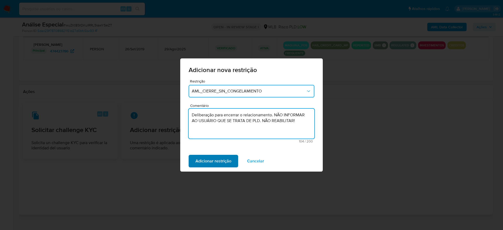
type textarea "Deliberação para encerrar o relacionamento. NÃO INFORMAR AO USUÁRIO QUE SE TRAT…"
click at [212, 161] on span "Adicionar restrição" at bounding box center [213, 161] width 36 height 12
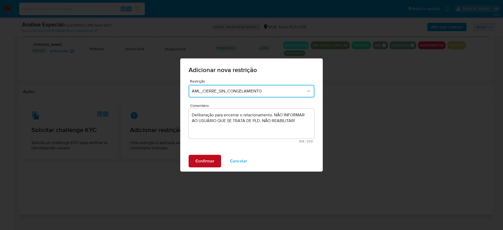
click at [198, 159] on span "Confirmar" at bounding box center [204, 161] width 19 height 12
drag, startPoint x: 291, startPoint y: 69, endPoint x: 261, endPoint y: 105, distance: 47.5
click at [255, 60] on div "Adicionar nova restrição" at bounding box center [251, 68] width 142 height 21
click at [252, 165] on span "Cancelar" at bounding box center [255, 161] width 17 height 12
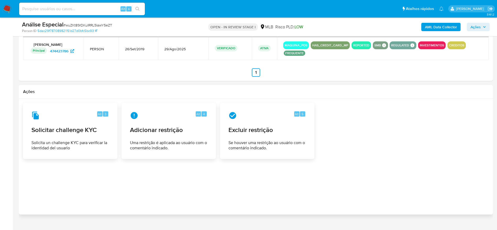
click at [419, 157] on div "Alt 3 Solicitar challenge KYC Solicita un challenge KYC para verificar la ident…" at bounding box center [255, 131] width 465 height 56
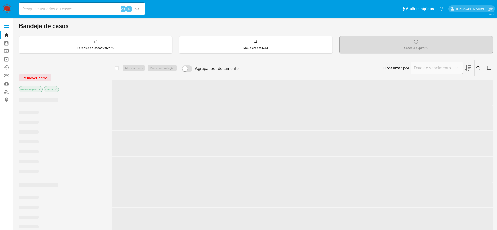
click at [88, 9] on input at bounding box center [82, 8] width 126 height 7
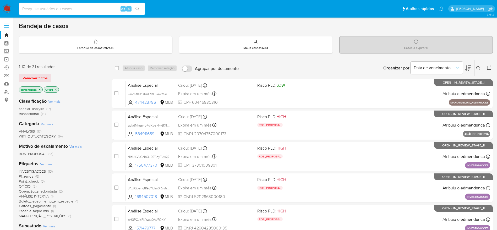
paste input "H7TiMUsZANXnKJJ8BJ82jM0d"
type input "H7TiMUsZANXnKJJ8BJ82jM0d"
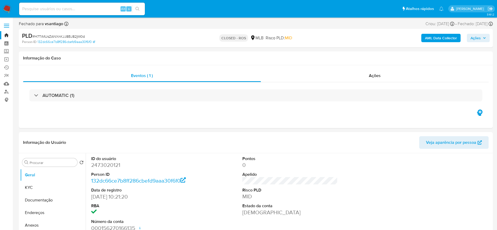
select select "10"
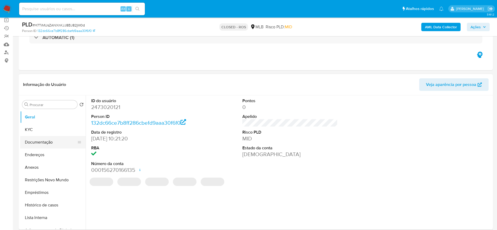
click at [30, 142] on button "Documentação" at bounding box center [50, 142] width 61 height 13
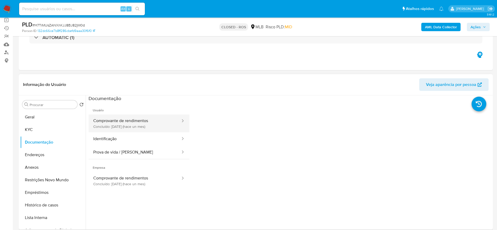
click at [147, 123] on button "Comprovante de rendimentos Concluído: 28/08/2025 (hace un mes)" at bounding box center [135, 123] width 92 height 18
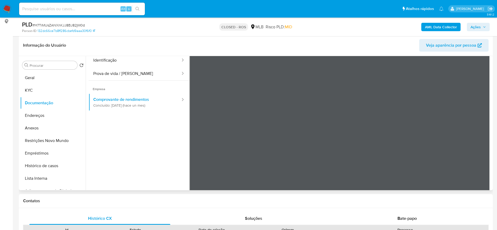
scroll to position [0, 0]
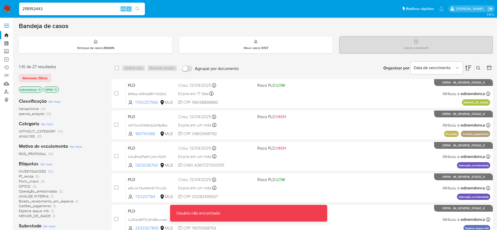
click at [64, 7] on input "2118192443" at bounding box center [82, 8] width 126 height 7
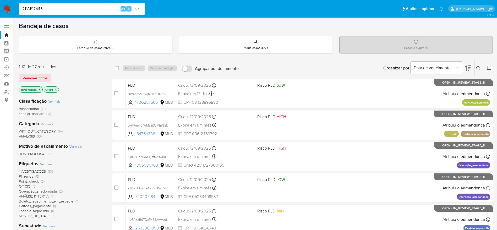
type input "2118192443"
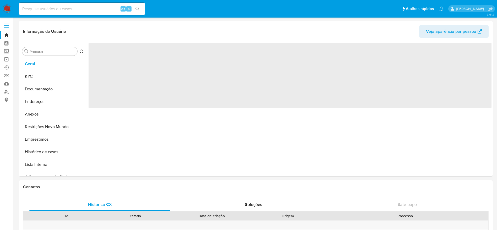
select select "10"
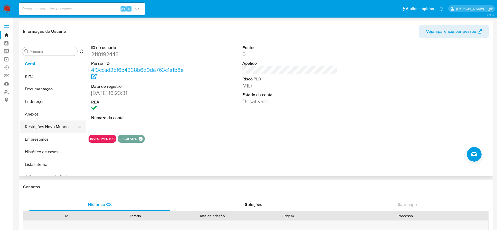
click at [46, 127] on button "Restrições Novo Mundo" at bounding box center [50, 126] width 61 height 13
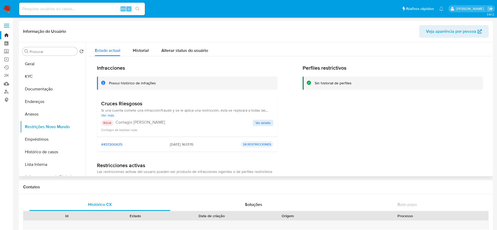
click at [264, 123] on span "Ver detalle" at bounding box center [262, 122] width 15 height 5
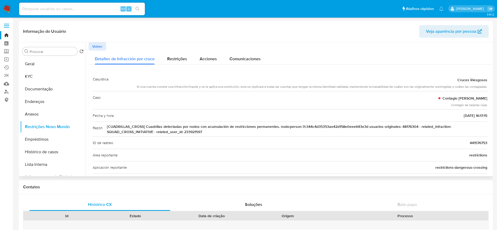
drag, startPoint x: 163, startPoint y: 126, endPoint x: 317, endPoint y: 123, distance: 153.7
click at [317, 123] on div "Razón [CUADRILLAS_CROSS] Cuadrillas detectadas por nodos con acumulación de res…" at bounding box center [290, 129] width 394 height 15
click at [317, 130] on span "[CUADRILLAS_CROSS] Cuadrillas detectadas por nodos con acumulación de restricci…" at bounding box center [297, 129] width 380 height 10
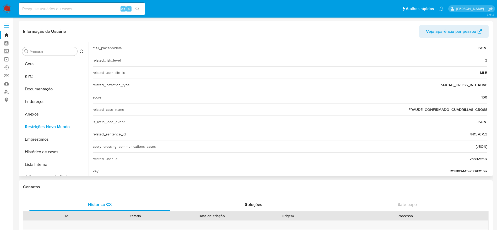
scroll to position [193, 0]
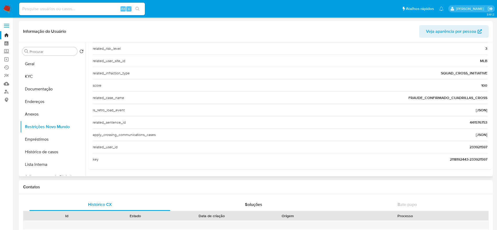
click at [478, 149] on span "233921597" at bounding box center [478, 146] width 18 height 5
click at [76, 10] on input at bounding box center [82, 8] width 126 height 7
paste input "233921597"
type input "233921597"
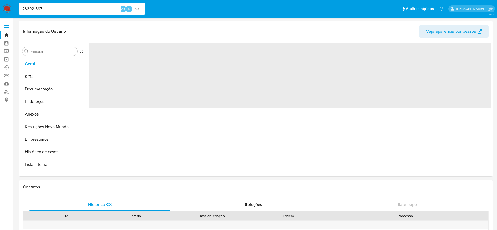
select select "10"
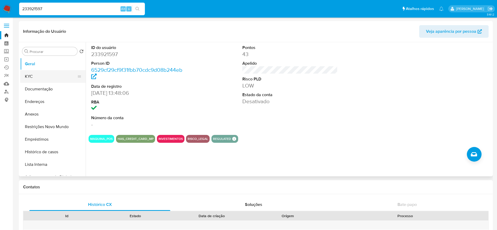
click at [39, 71] on button "KYC" at bounding box center [50, 76] width 61 height 13
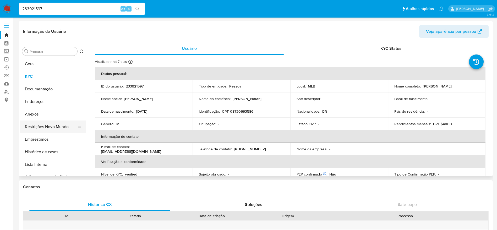
click at [24, 128] on button "Restrições Novo Mundo" at bounding box center [50, 126] width 61 height 13
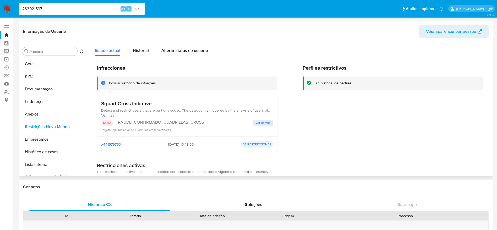
click at [258, 122] on span "Ver detalle" at bounding box center [262, 122] width 15 height 5
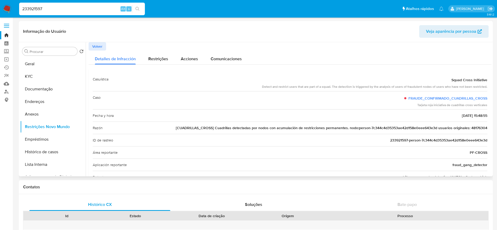
drag, startPoint x: 249, startPoint y: 129, endPoint x: 290, endPoint y: 129, distance: 40.8
click at [290, 129] on span "[CUADRILLAS_CROSS] Cuadrillas detectadas por nodos con acumulación de restricci…" at bounding box center [331, 127] width 311 height 5
click at [310, 131] on div "Razón [CUADRILLAS_CROSS] Cuadrillas detectadas por nodos con acumulación de res…" at bounding box center [290, 128] width 394 height 12
drag, startPoint x: 311, startPoint y: 127, endPoint x: 330, endPoint y: 129, distance: 18.9
click at [330, 129] on span "[CUADRILLAS_CROSS] Cuadrillas detectadas por nodos con acumulación de restricci…" at bounding box center [331, 127] width 311 height 5
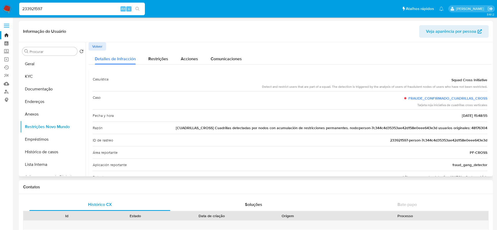
click at [366, 127] on span "[CUADRILLAS_CROSS] Cuadrillas detectadas por nodos con acumulación de restricci…" at bounding box center [331, 127] width 311 height 5
